Goal: Find specific page/section

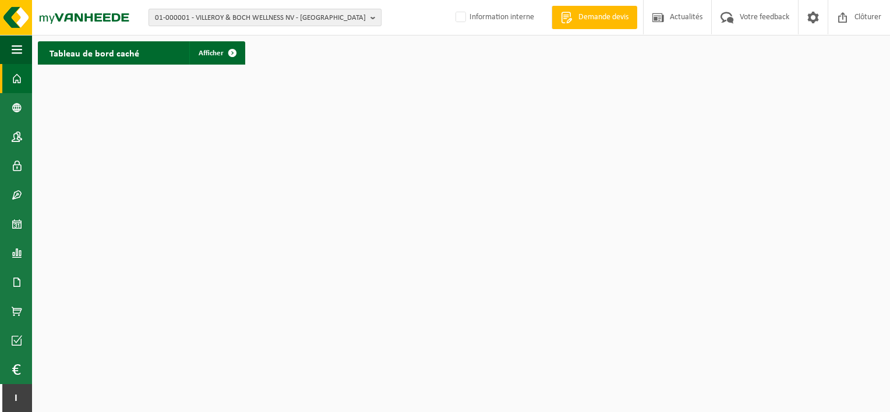
click at [221, 19] on span "01-000001 - VILLEROY & BOCH WELLNESS NV - ROESELARE" at bounding box center [260, 17] width 211 height 17
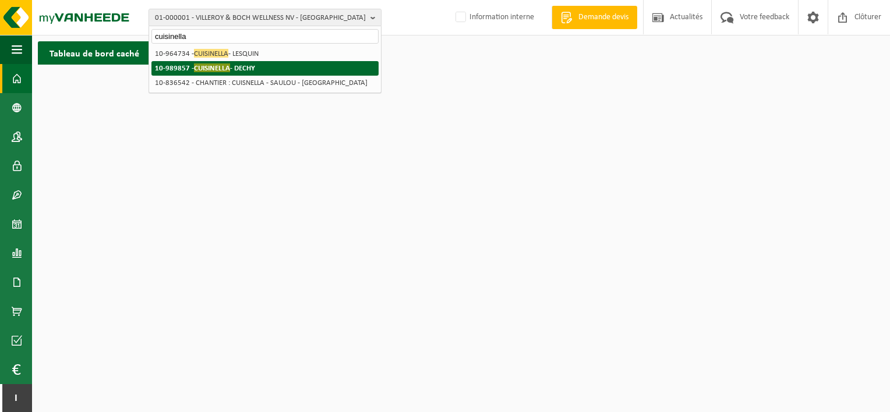
type input "cuisinella"
click at [239, 66] on strong "10-989857 - CUISINELLA - DECHY" at bounding box center [205, 67] width 100 height 9
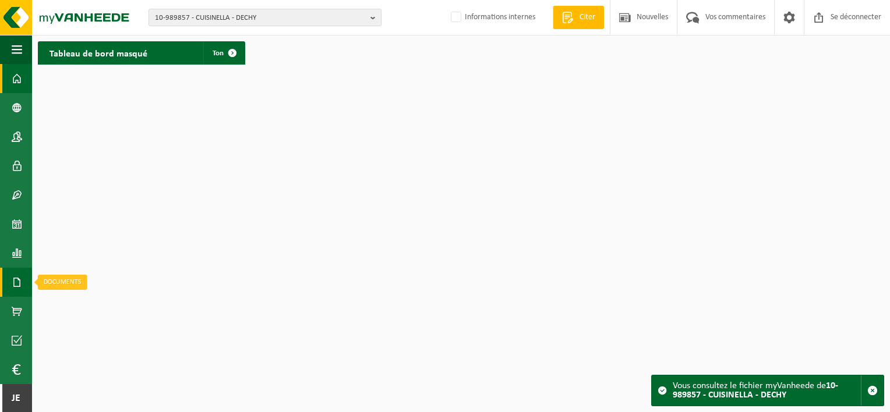
click at [13, 287] on span at bounding box center [17, 282] width 10 height 29
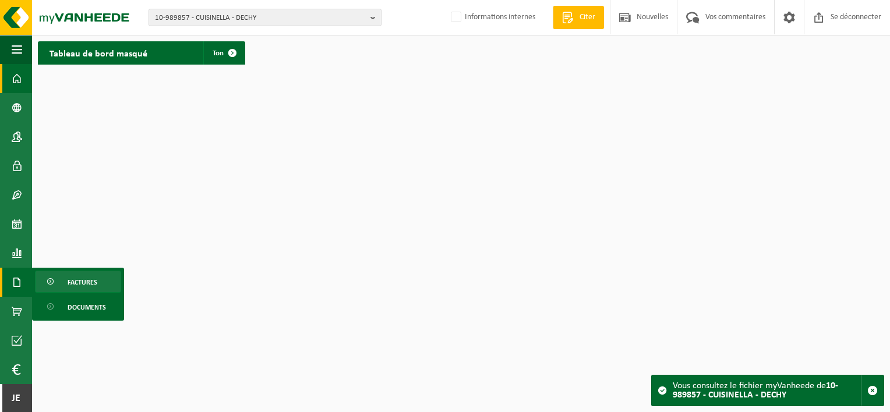
click at [56, 289] on link "Factures" at bounding box center [78, 282] width 86 height 22
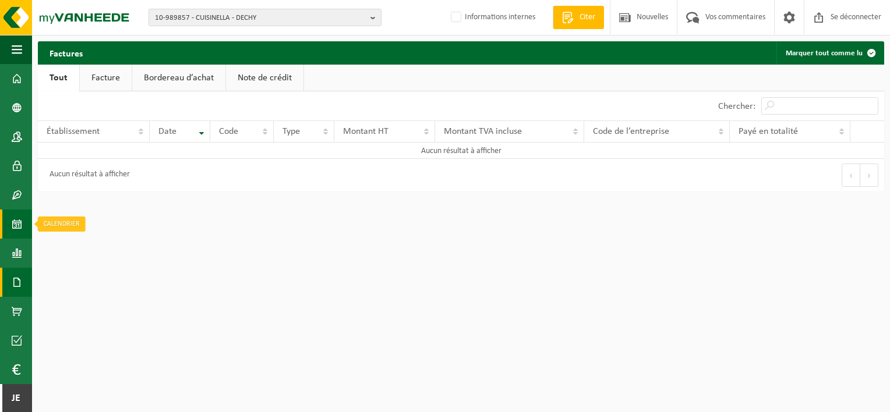
click at [19, 226] on span at bounding box center [17, 224] width 10 height 29
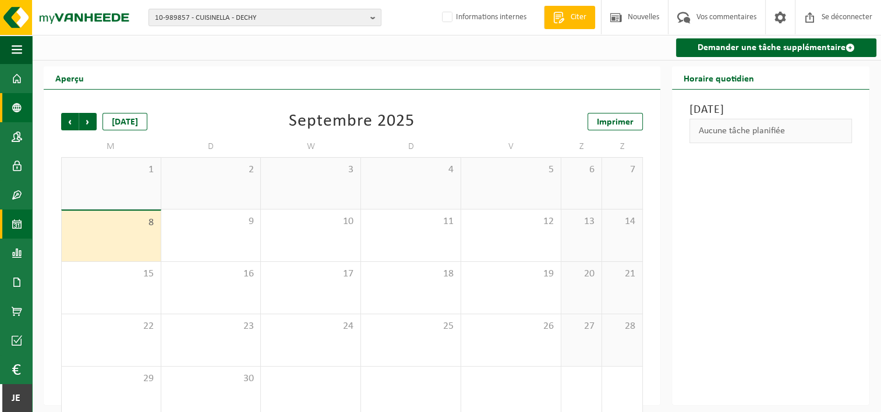
click at [19, 115] on span at bounding box center [17, 107] width 10 height 29
